Goal: Check status

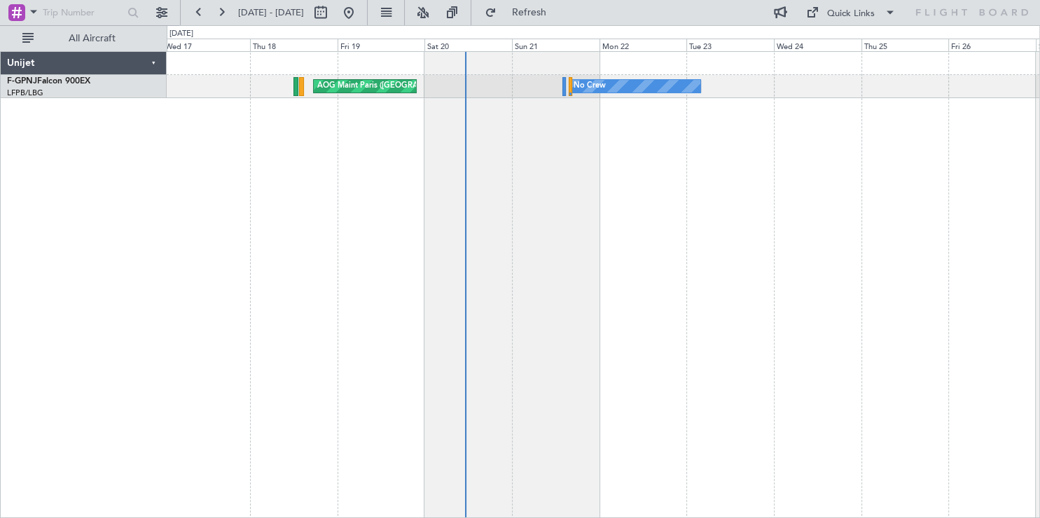
click at [615, 186] on div "No Crew AOG Maint [GEOGRAPHIC_DATA] ([GEOGRAPHIC_DATA]) No Crew Planned Maint […" at bounding box center [603, 284] width 873 height 466
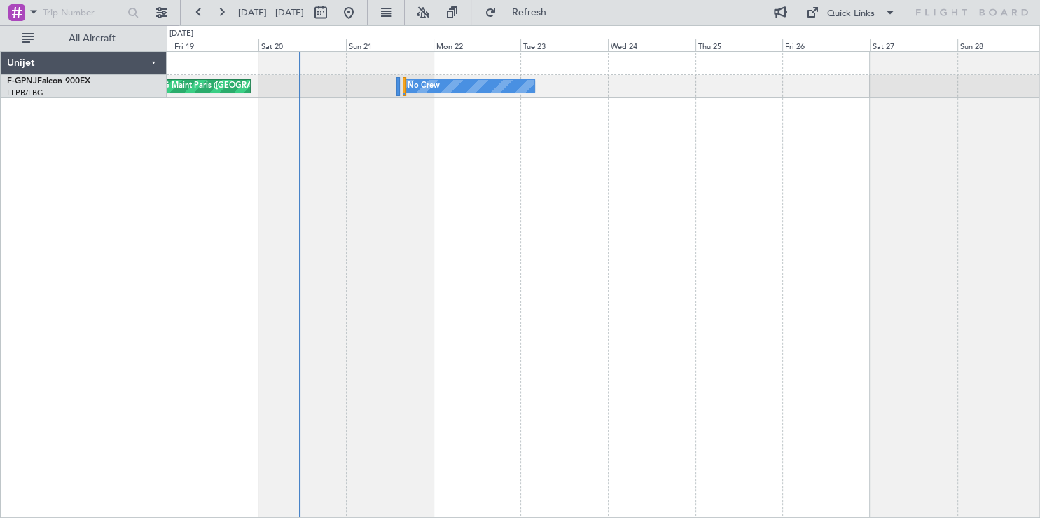
click at [694, 174] on div "No Crew AOG Maint [GEOGRAPHIC_DATA] ([GEOGRAPHIC_DATA]) Planned Maint [GEOGRAPH…" at bounding box center [603, 284] width 873 height 466
click at [594, 172] on div "No Crew AOG Maint [GEOGRAPHIC_DATA] ([GEOGRAPHIC_DATA]) Planned Maint [GEOGRAPH…" at bounding box center [603, 284] width 873 height 466
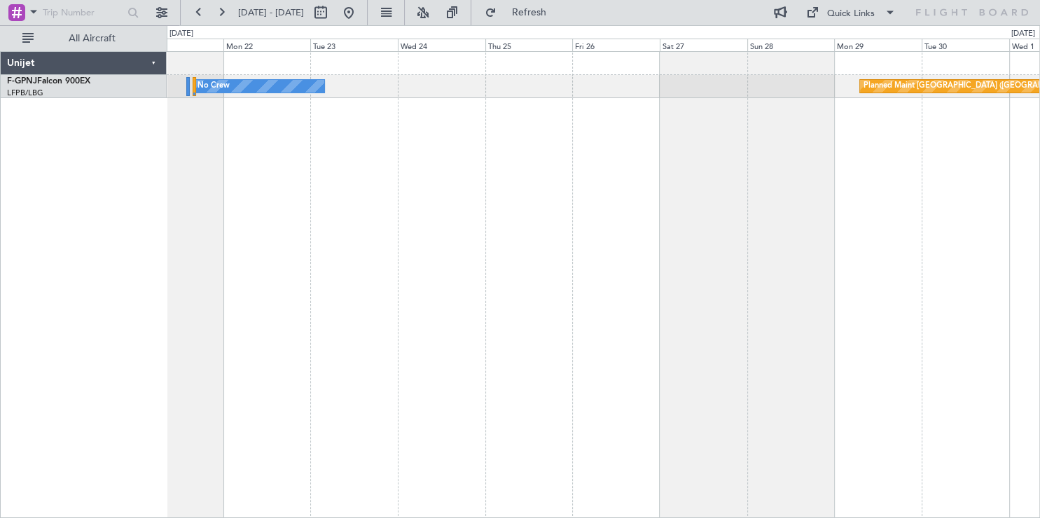
click at [469, 158] on div "No Crew Planned Maint [GEOGRAPHIC_DATA] ([GEOGRAPHIC_DATA]) AOG Maint [GEOGRAPH…" at bounding box center [603, 284] width 873 height 466
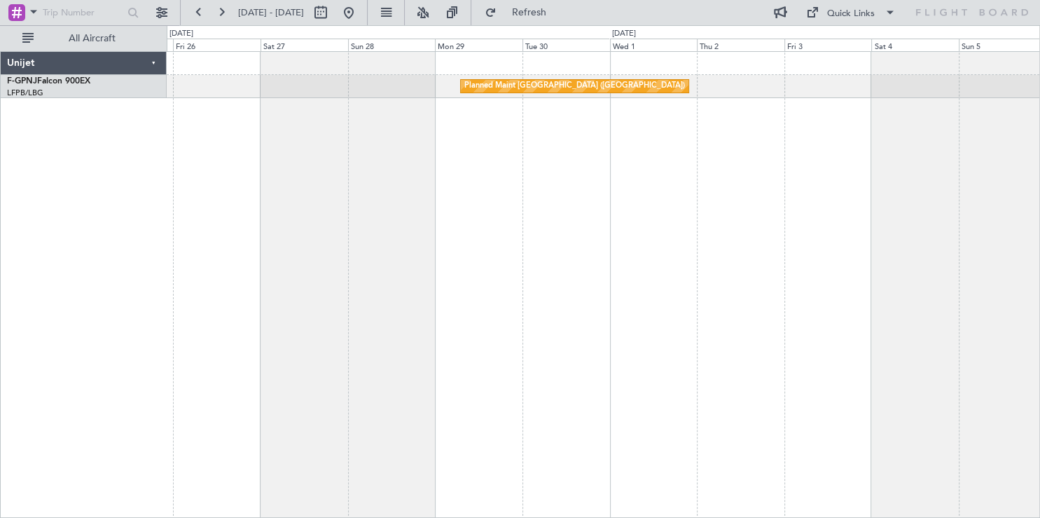
click at [502, 169] on div "Planned Maint [GEOGRAPHIC_DATA] ([GEOGRAPHIC_DATA]) Planned Maint [GEOGRAPHIC_D…" at bounding box center [603, 284] width 873 height 466
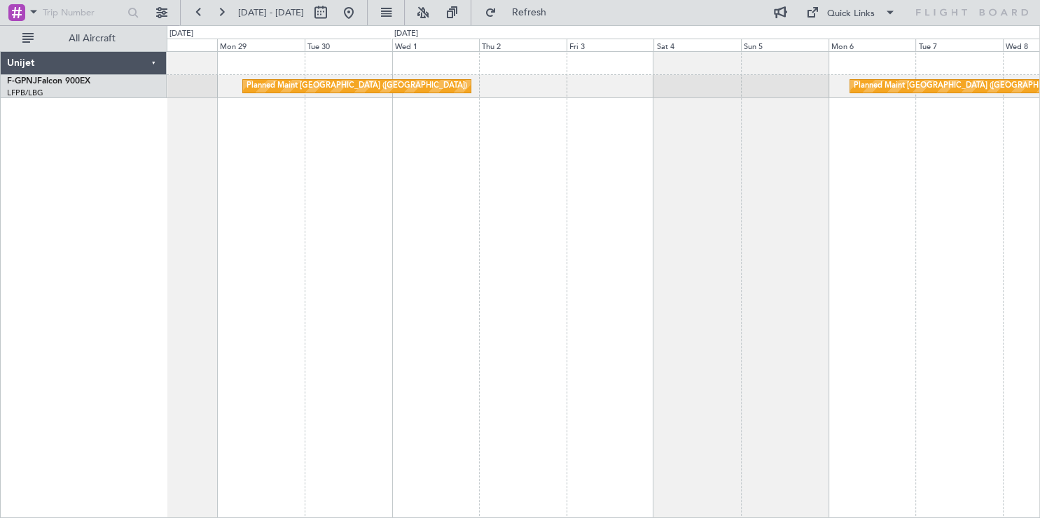
click at [831, 256] on div "Planned Maint [GEOGRAPHIC_DATA] ([GEOGRAPHIC_DATA]) Planned Maint [GEOGRAPHIC_D…" at bounding box center [603, 284] width 873 height 466
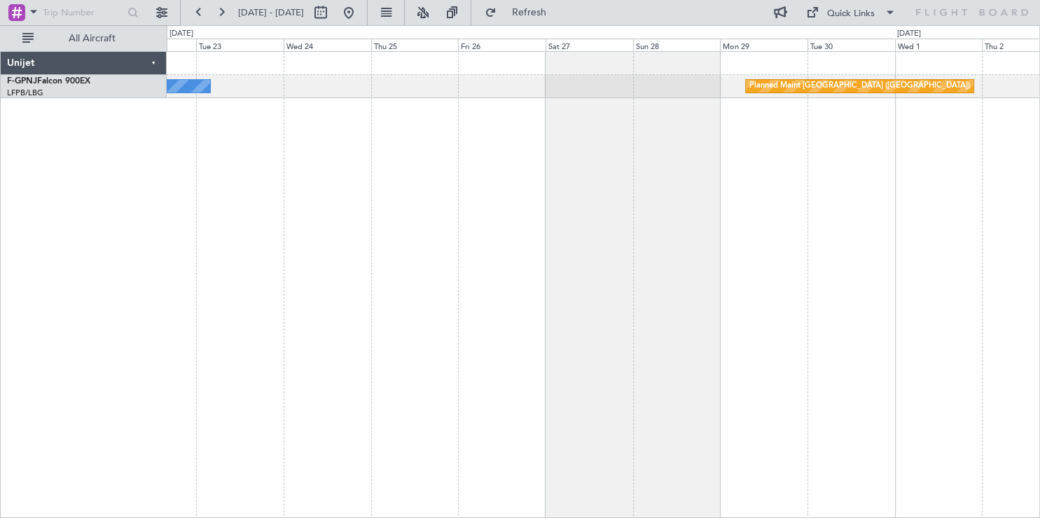
click at [366, 175] on div "Planned Maint [GEOGRAPHIC_DATA] ([GEOGRAPHIC_DATA]) No Crew" at bounding box center [603, 284] width 873 height 466
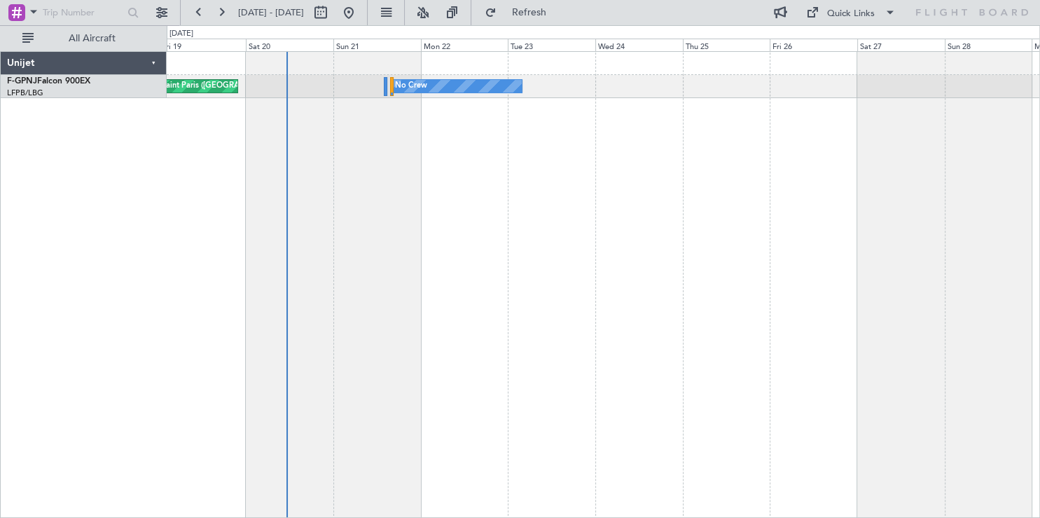
click at [791, 250] on div "No Crew AOG Maint [GEOGRAPHIC_DATA] ([GEOGRAPHIC_DATA]) Planned Maint [GEOGRAPH…" at bounding box center [603, 284] width 873 height 466
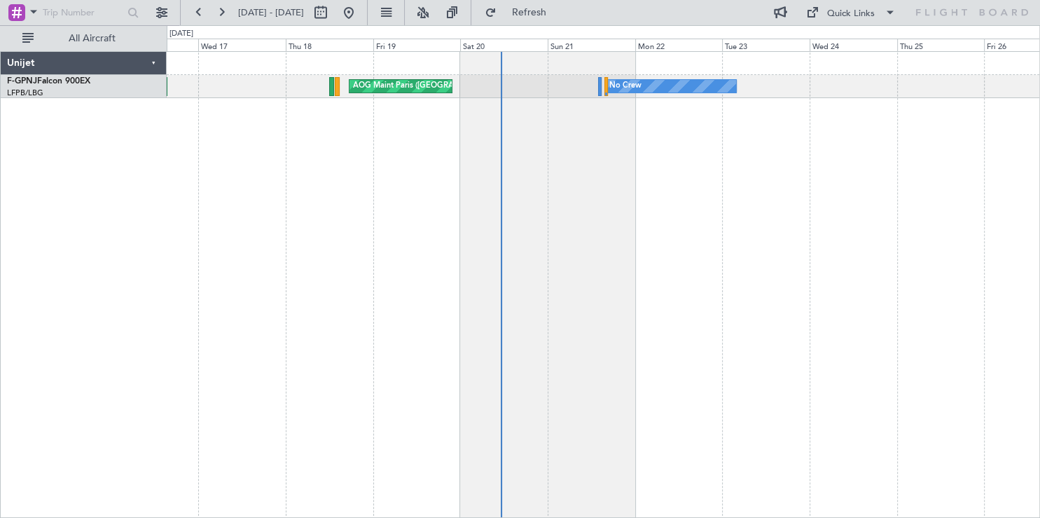
click at [745, 270] on div "No Crew AOG Maint [GEOGRAPHIC_DATA] ([GEOGRAPHIC_DATA]) No Crew" at bounding box center [603, 284] width 873 height 466
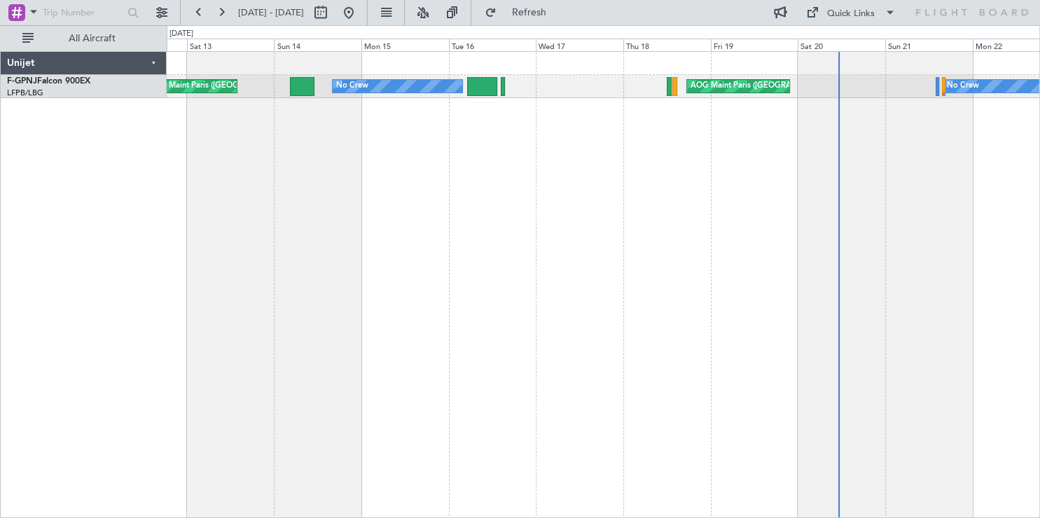
click at [706, 265] on div "No Crew AOG Maint [GEOGRAPHIC_DATA] ([GEOGRAPHIC_DATA]) No Crew AOG Maint [GEOG…" at bounding box center [603, 284] width 873 height 466
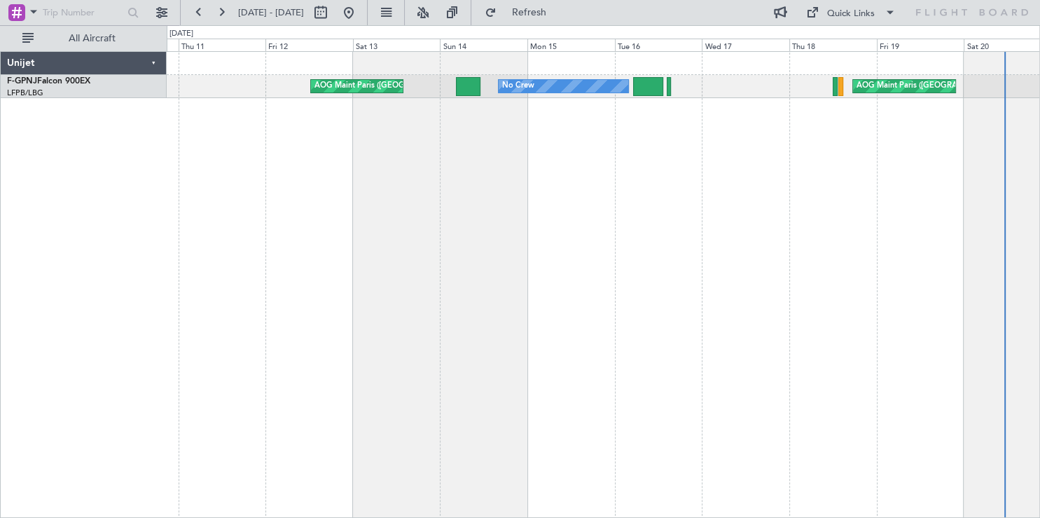
click at [55, 181] on div "AOG Maint Paris ([GEOGRAPHIC_DATA]) No Crew AOG Maint [GEOGRAPHIC_DATA] ([GEOGR…" at bounding box center [520, 271] width 1040 height 492
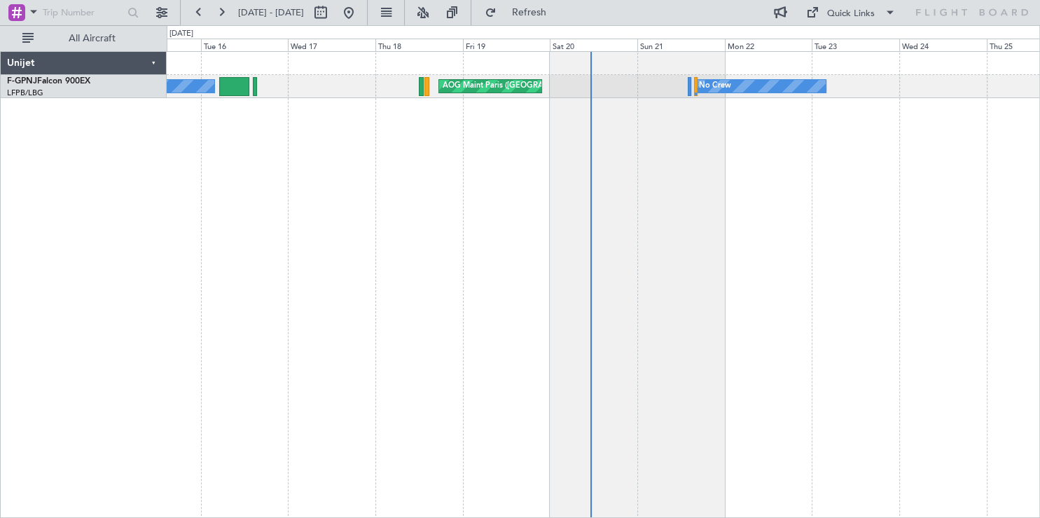
click at [456, 219] on div "No Crew AOG Maint [GEOGRAPHIC_DATA] ([GEOGRAPHIC_DATA]) No Crew AOG Maint [GEOG…" at bounding box center [603, 284] width 873 height 466
